Goal: Navigation & Orientation: Find specific page/section

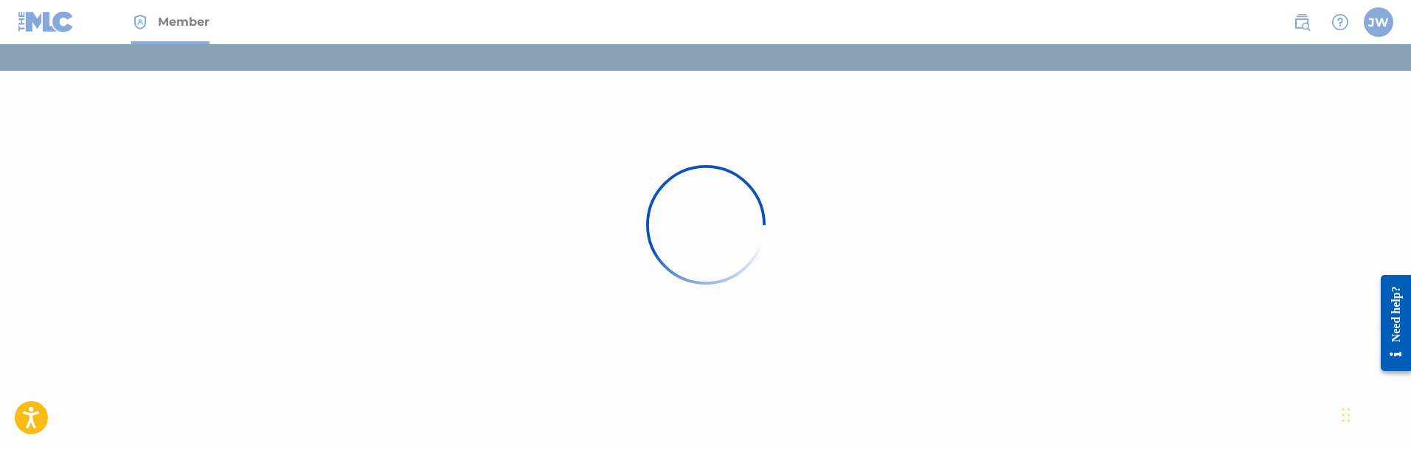
click at [1388, 25] on div at bounding box center [705, 224] width 1411 height 449
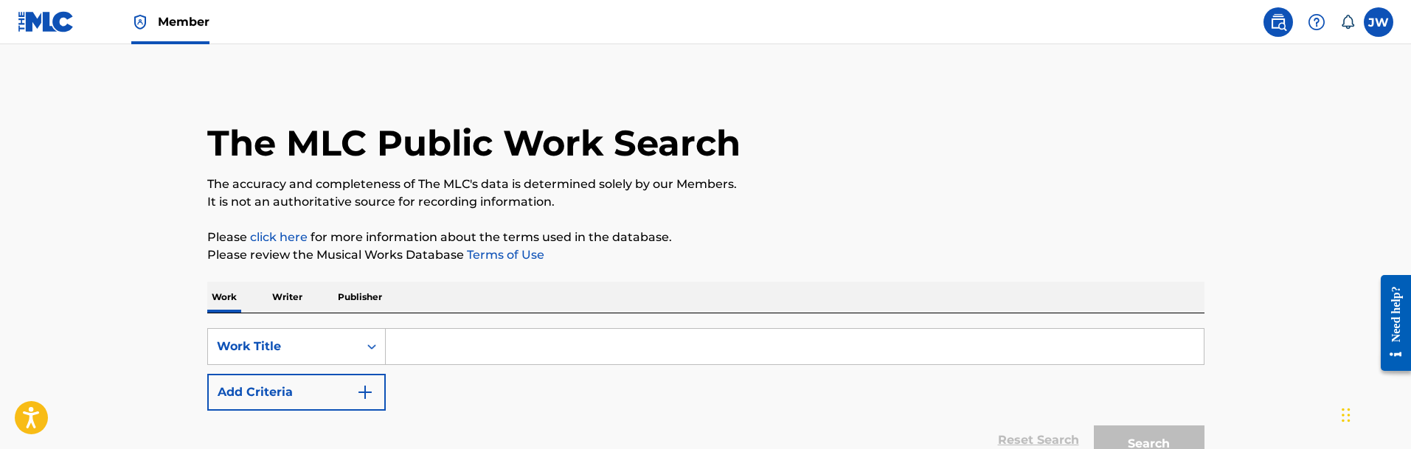
click at [50, 30] on img at bounding box center [46, 21] width 57 height 21
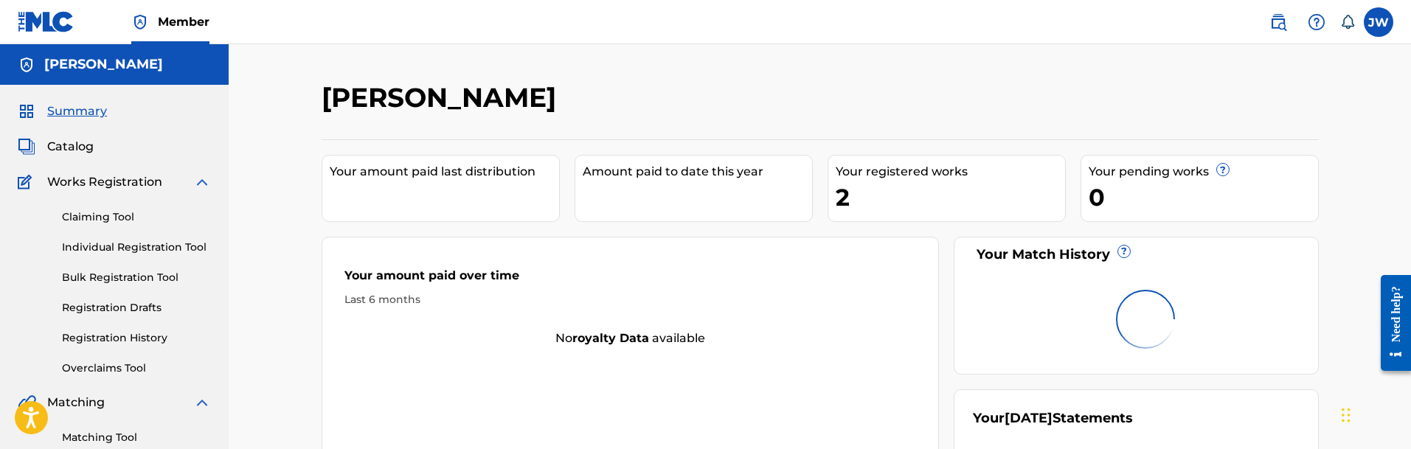
click at [118, 337] on link "Registration History" at bounding box center [136, 338] width 149 height 15
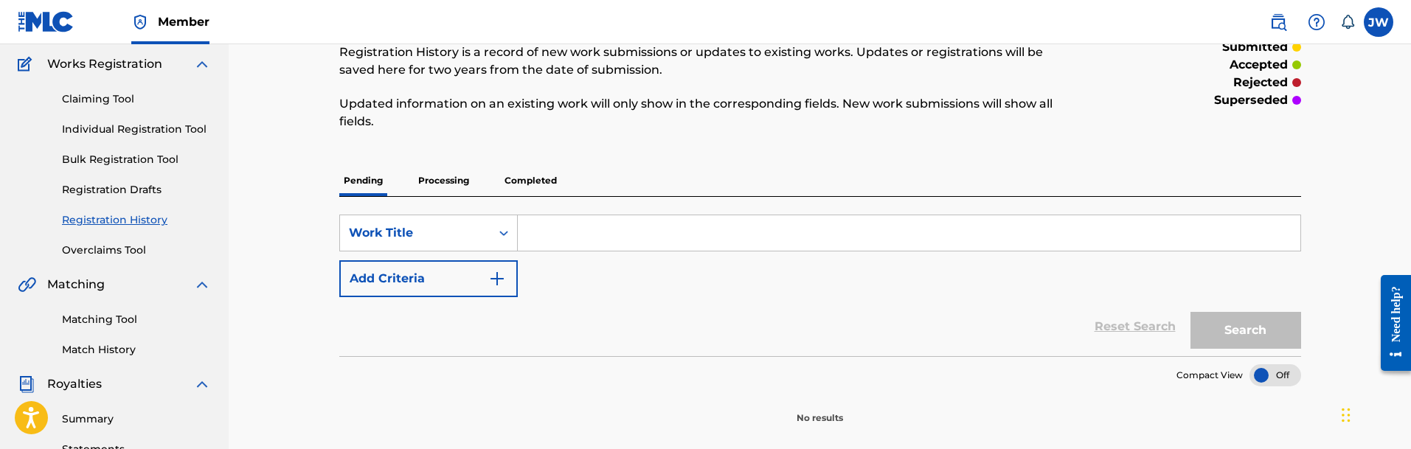
scroll to position [148, 0]
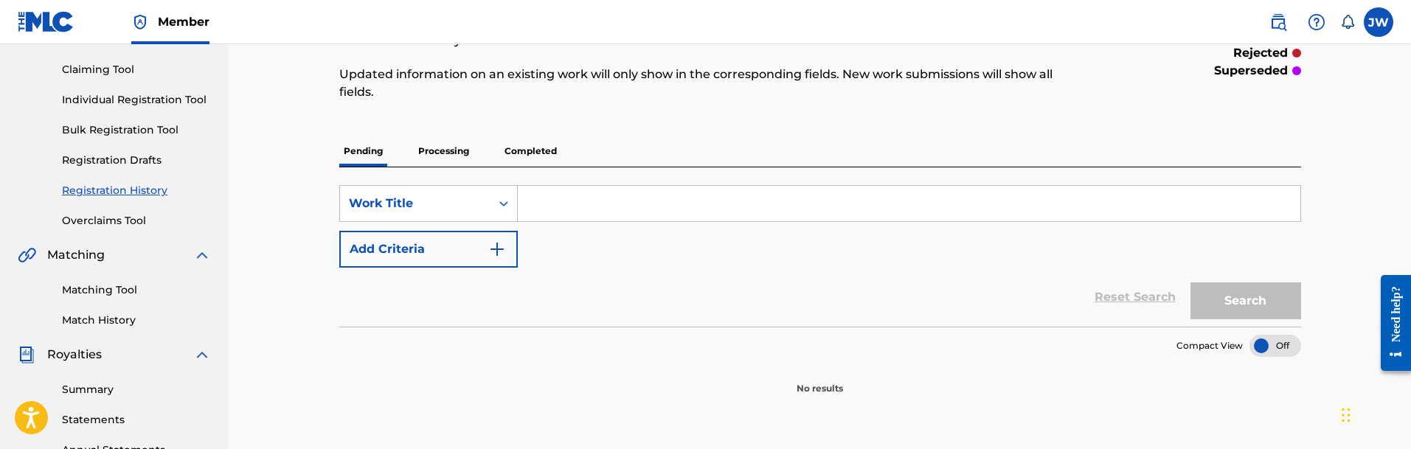
click at [97, 154] on link "Registration Drafts" at bounding box center [136, 160] width 149 height 15
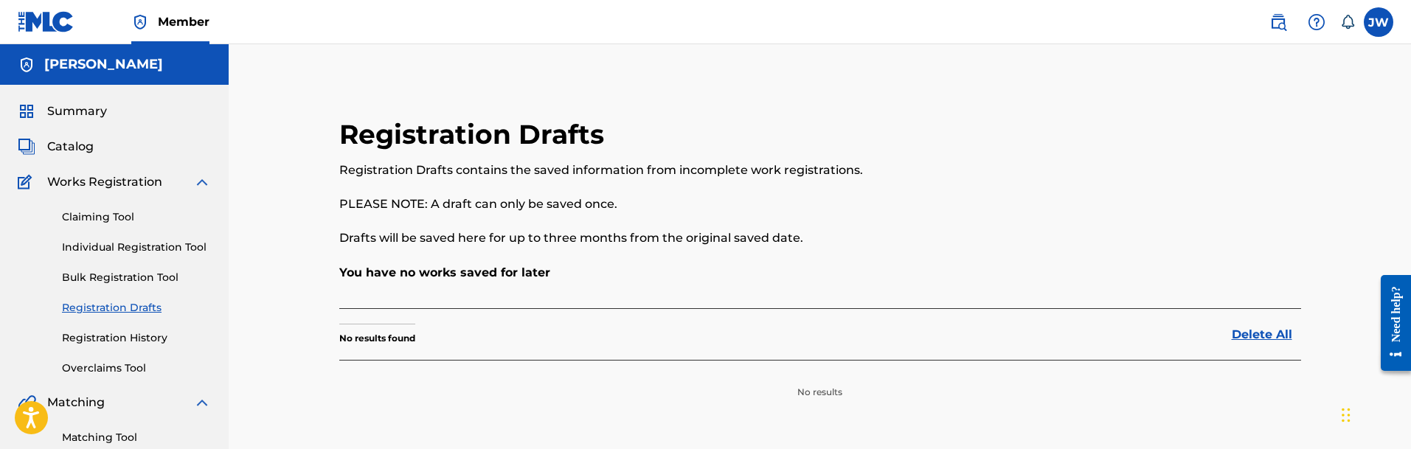
click at [112, 221] on link "Claiming Tool" at bounding box center [136, 217] width 149 height 15
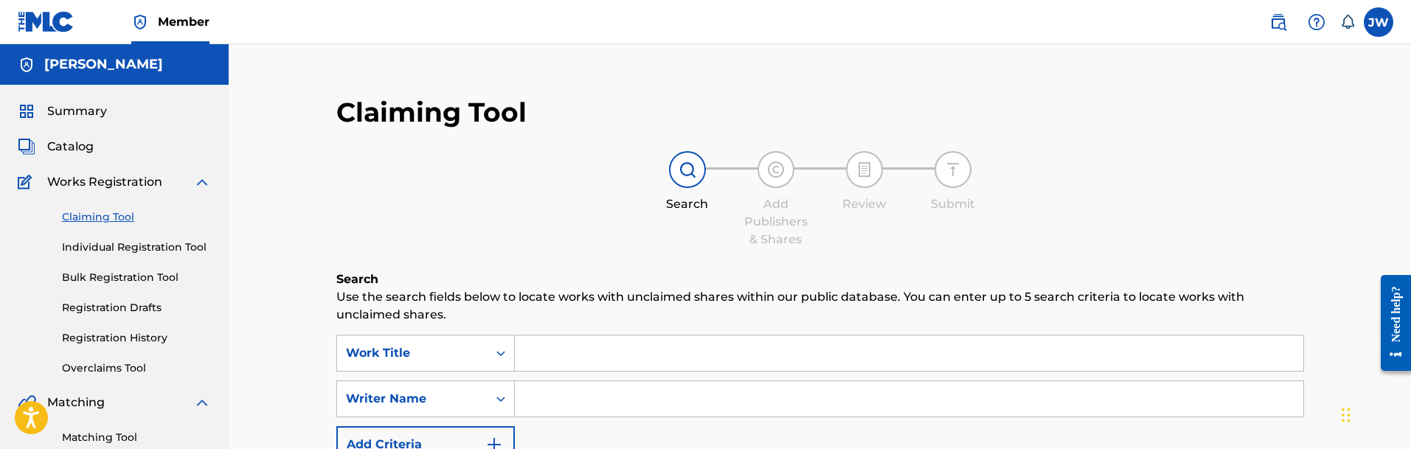
click at [120, 328] on div "Claiming Tool Individual Registration Tool Bulk Registration Tool Registration …" at bounding box center [114, 283] width 193 height 185
click at [136, 318] on div "Claiming Tool Individual Registration Tool Bulk Registration Tool Registration …" at bounding box center [114, 283] width 193 height 185
click at [148, 308] on link "Registration Drafts" at bounding box center [136, 307] width 149 height 15
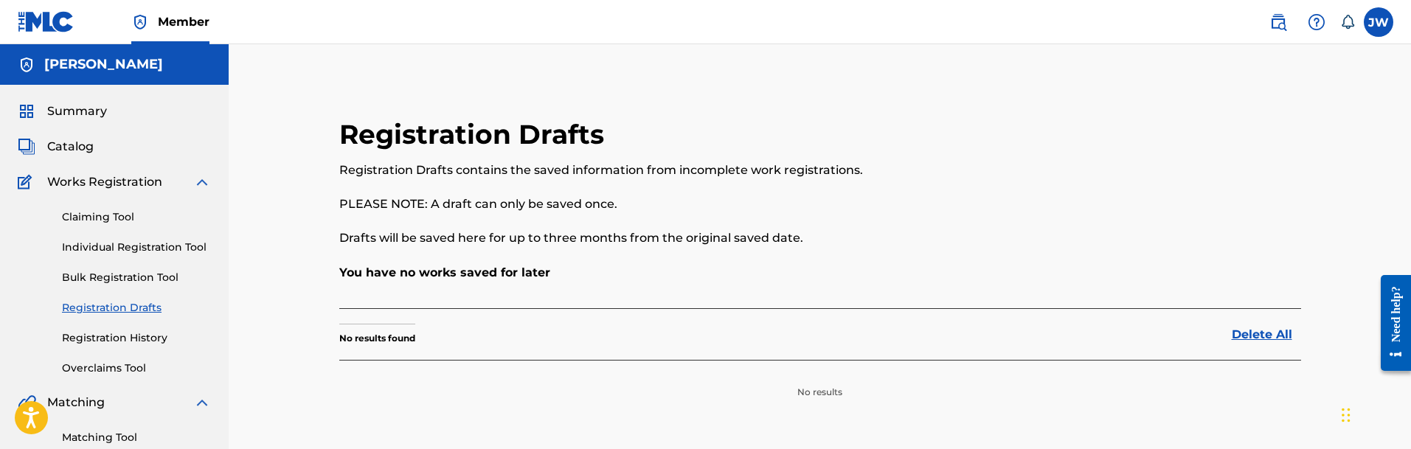
scroll to position [74, 0]
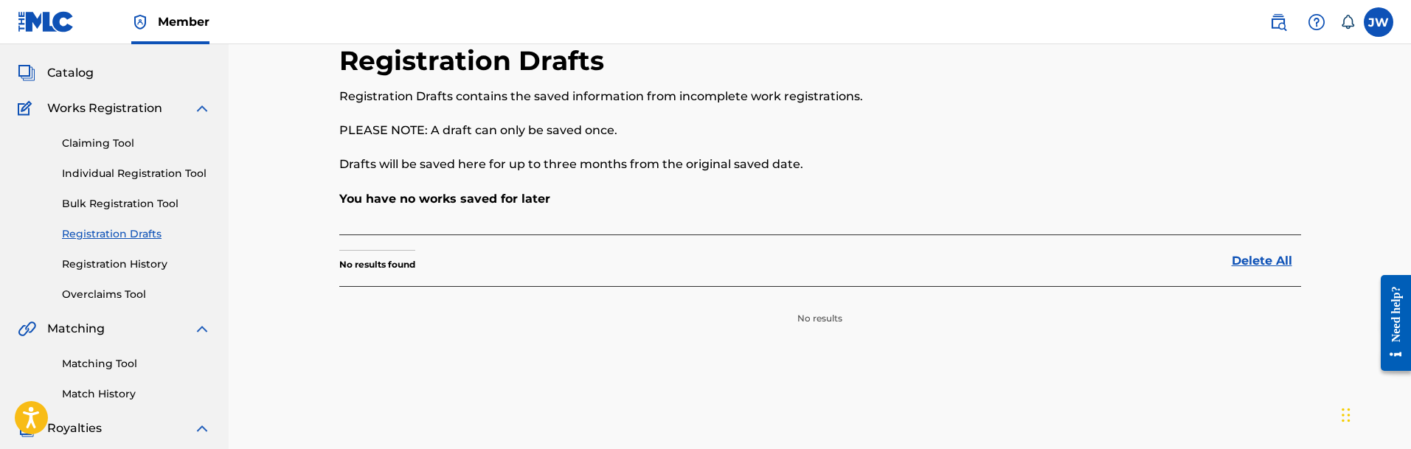
click at [117, 266] on link "Registration History" at bounding box center [136, 264] width 149 height 15
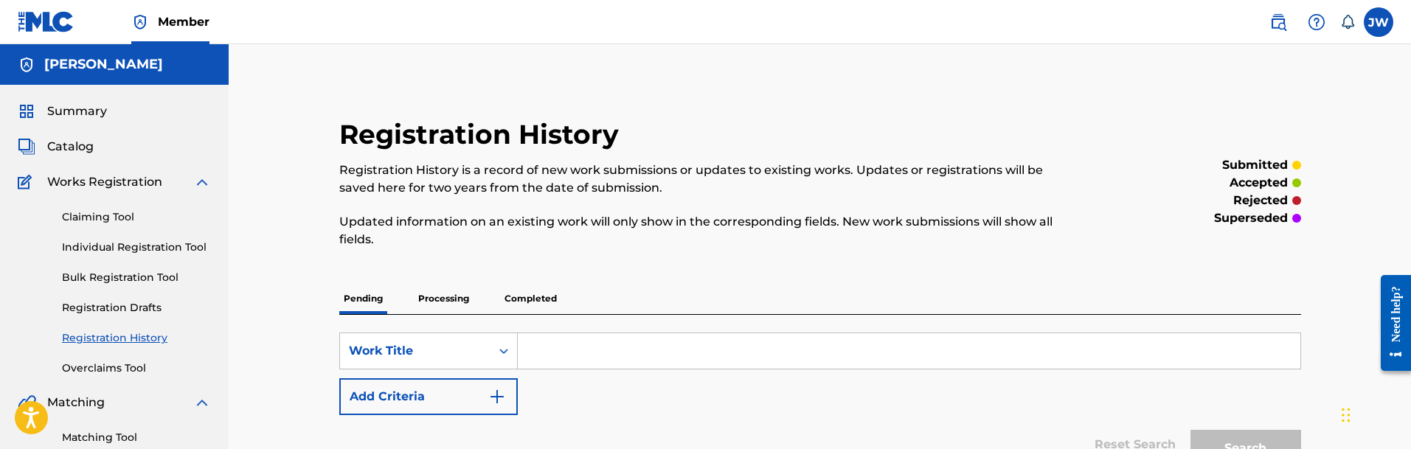
click at [417, 296] on p "Processing" at bounding box center [444, 298] width 60 height 31
click at [524, 291] on p "Completed" at bounding box center [530, 298] width 61 height 31
click at [73, 117] on span "Summary" at bounding box center [77, 112] width 60 height 18
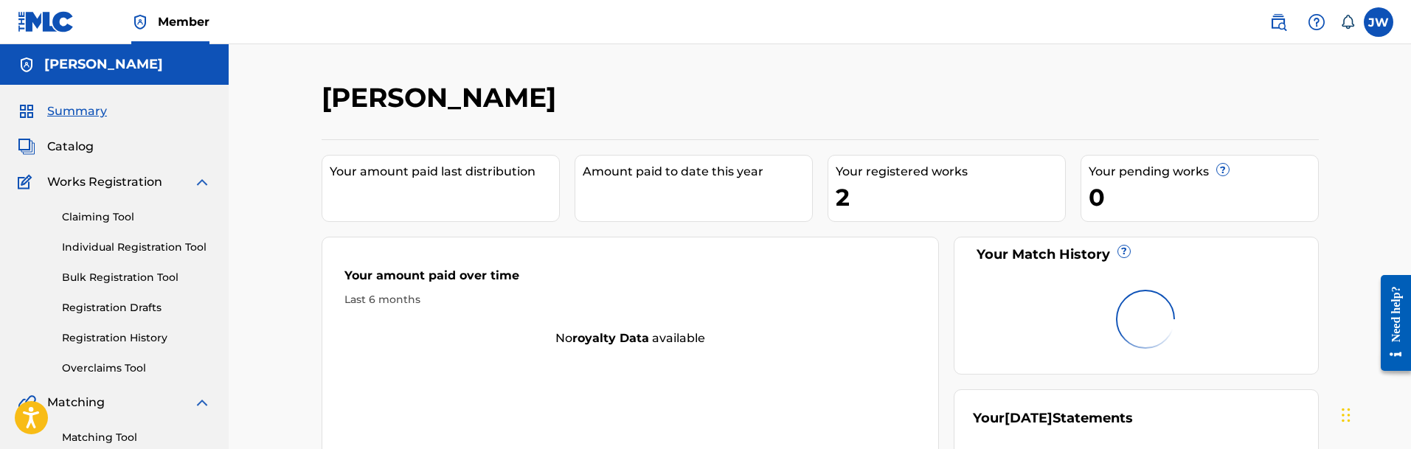
click at [239, 342] on div "[PERSON_NAME] Your amount paid last distribution Amount paid to date this year …" at bounding box center [820, 444] width 1183 height 800
click at [72, 143] on span "Catalog" at bounding box center [70, 147] width 46 height 18
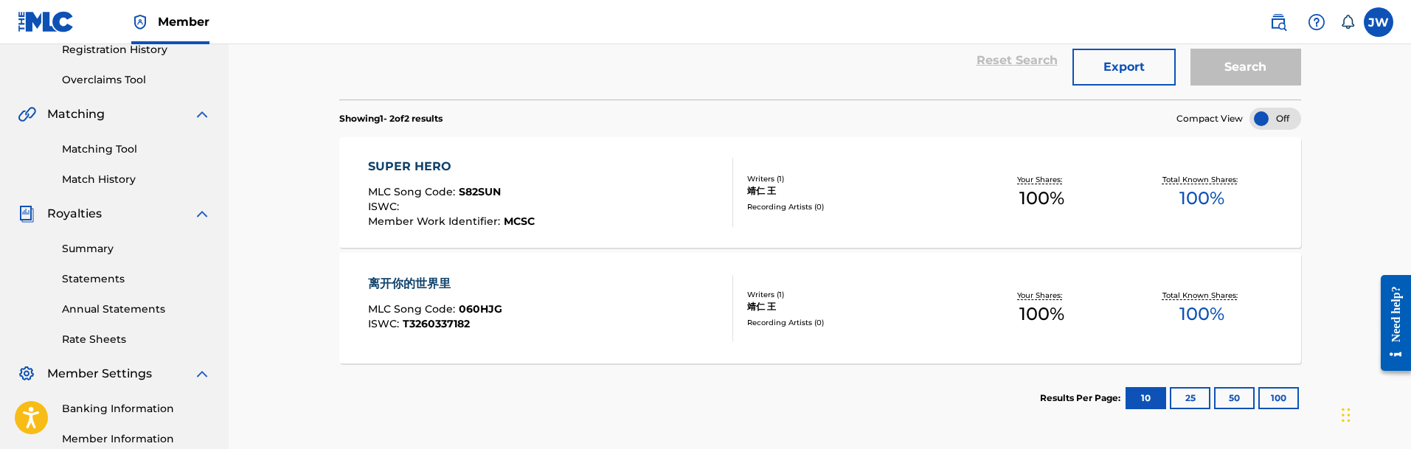
scroll to position [295, 0]
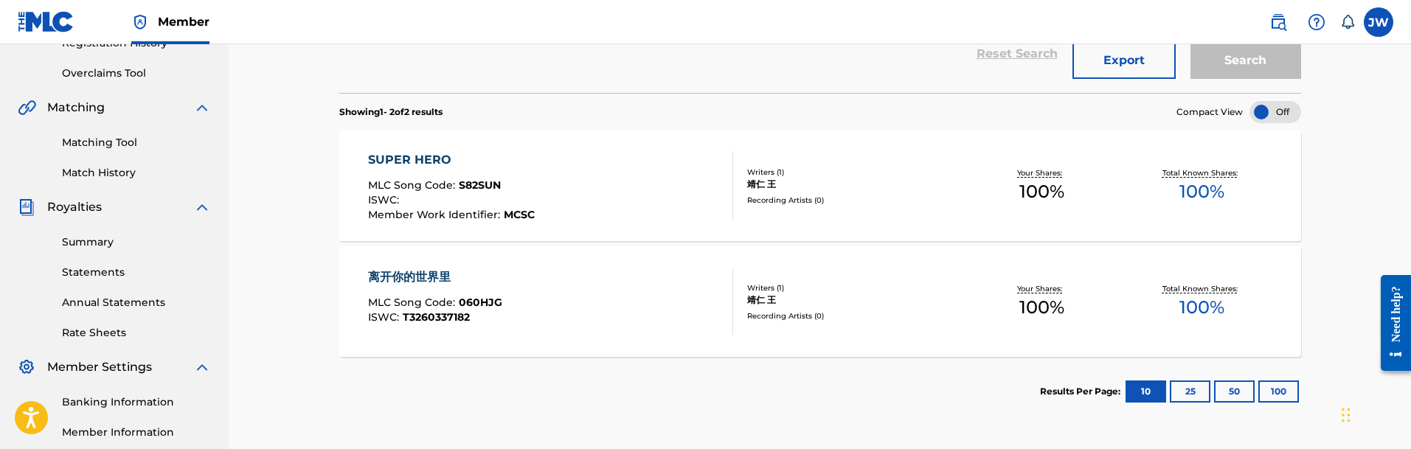
click at [909, 189] on div "靖仁 王" at bounding box center [854, 184] width 215 height 13
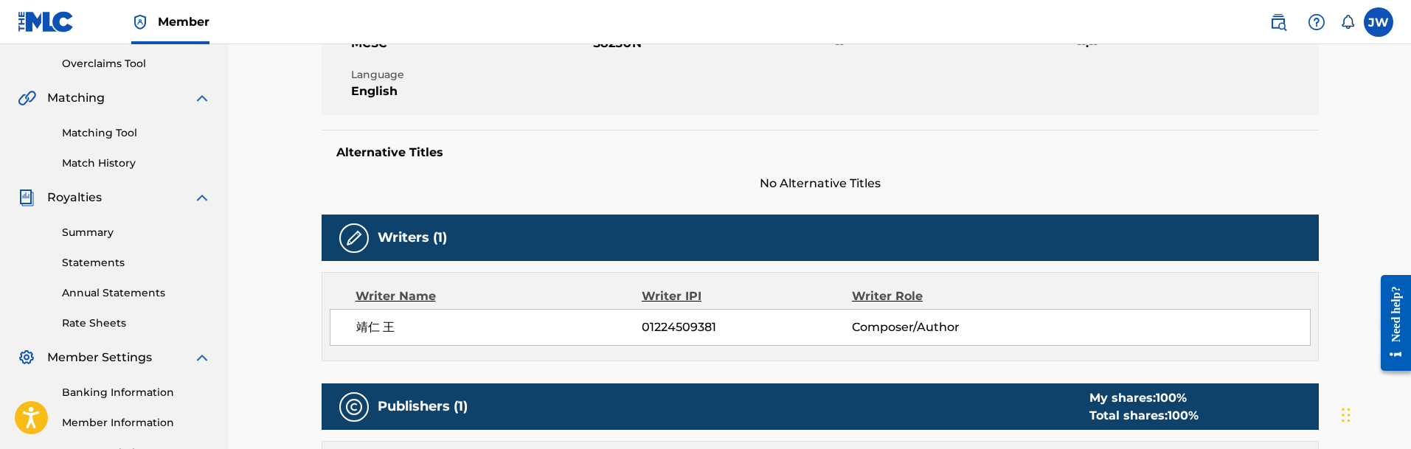
scroll to position [120, 0]
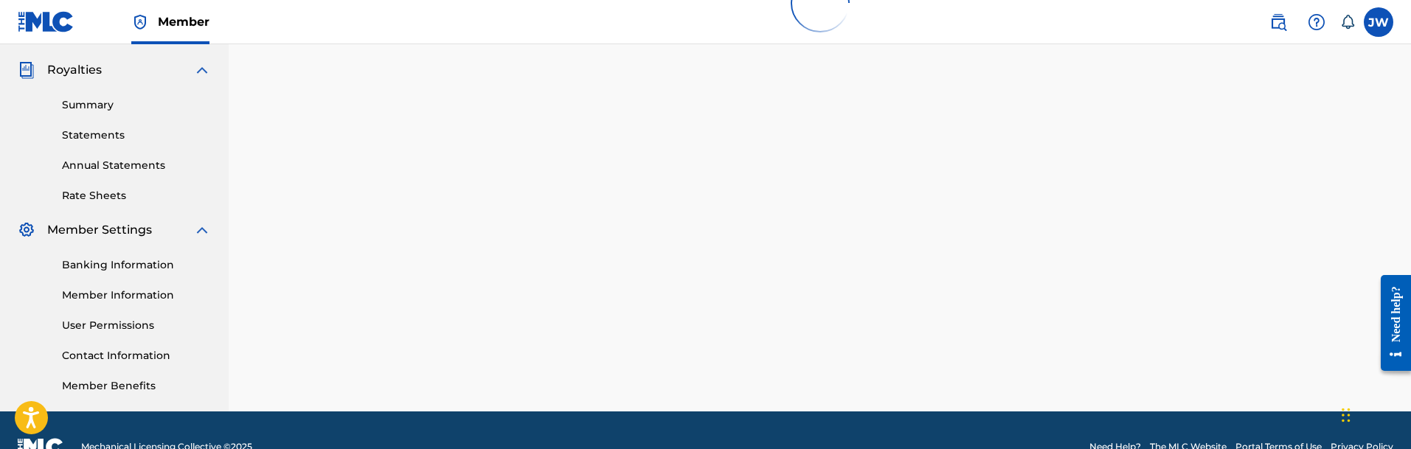
scroll to position [443, 0]
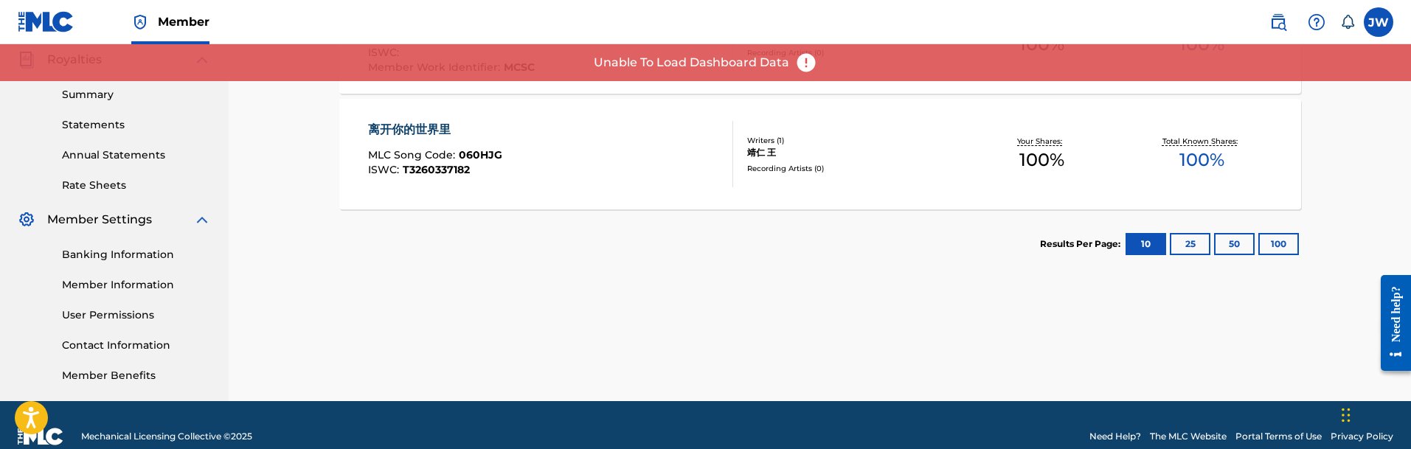
click at [626, 154] on div "离开你的世界里 MLC Song Code : 060HJG ISWC : T3260337182" at bounding box center [551, 154] width 366 height 66
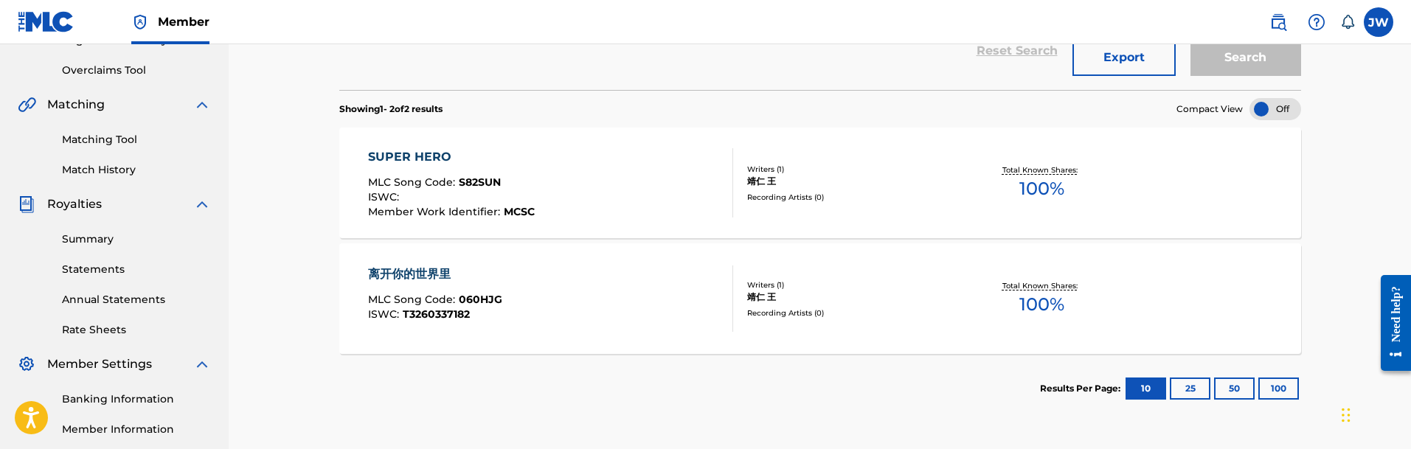
scroll to position [295, 0]
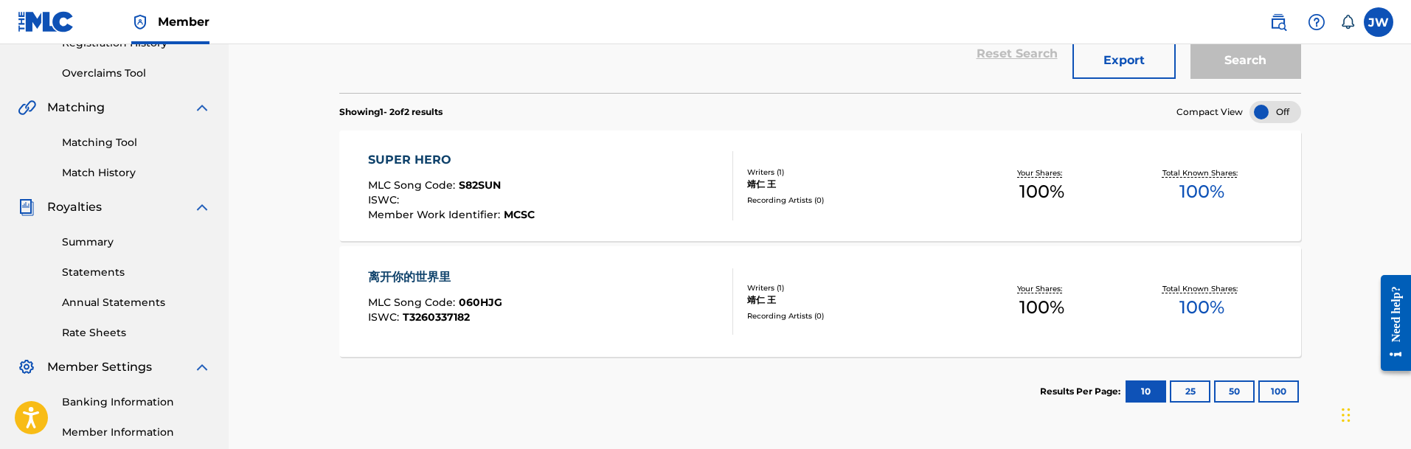
click at [585, 176] on div "SUPER HERO MLC Song Code : S82SUN ISWC : Member Work Identifier : MCSC" at bounding box center [551, 185] width 366 height 69
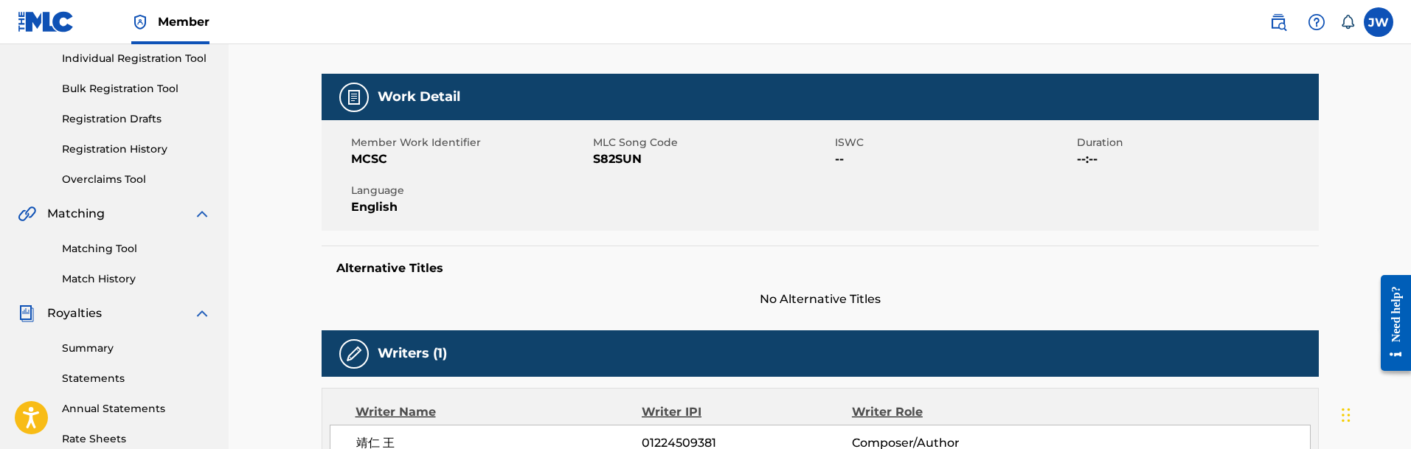
scroll to position [46, 0]
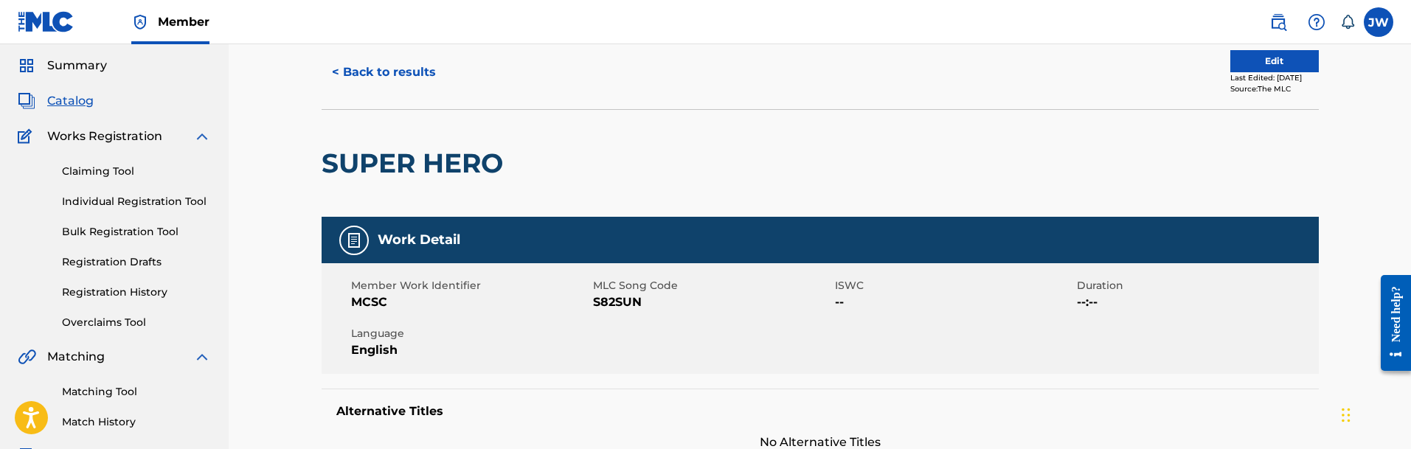
click at [127, 171] on link "Claiming Tool" at bounding box center [136, 171] width 149 height 15
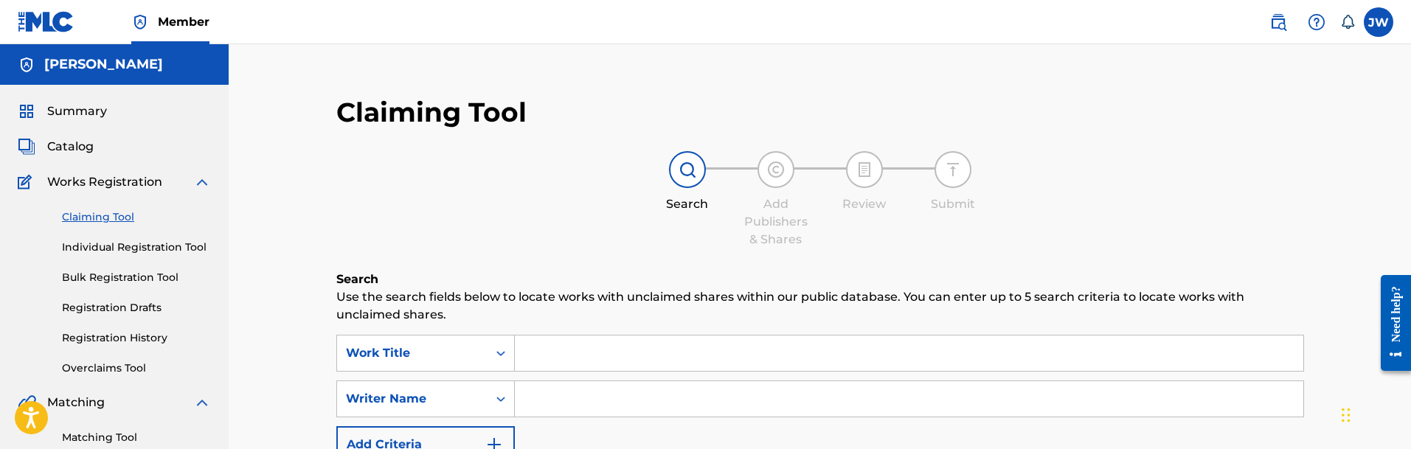
click at [86, 107] on span "Summary" at bounding box center [77, 112] width 60 height 18
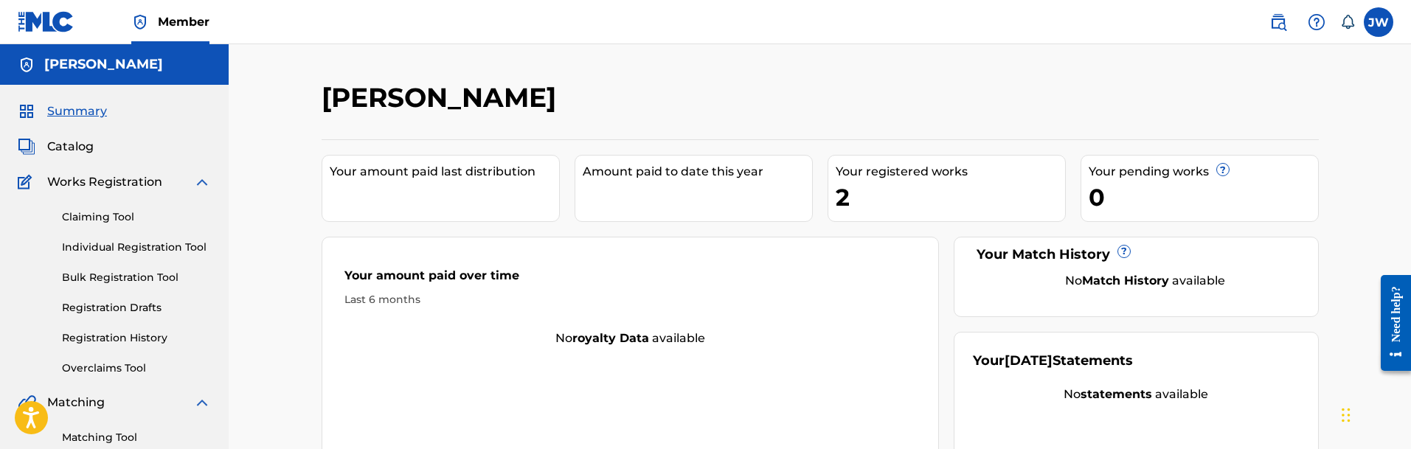
click at [392, 178] on div "Your amount paid last distribution" at bounding box center [444, 172] width 229 height 18
click at [478, 188] on div "Your amount paid last distribution" at bounding box center [441, 188] width 238 height 67
click at [540, 102] on div "[PERSON_NAME]" at bounding box center [706, 103] width 768 height 44
click at [839, 204] on div "2" at bounding box center [950, 197] width 229 height 33
